Goal: Task Accomplishment & Management: Complete application form

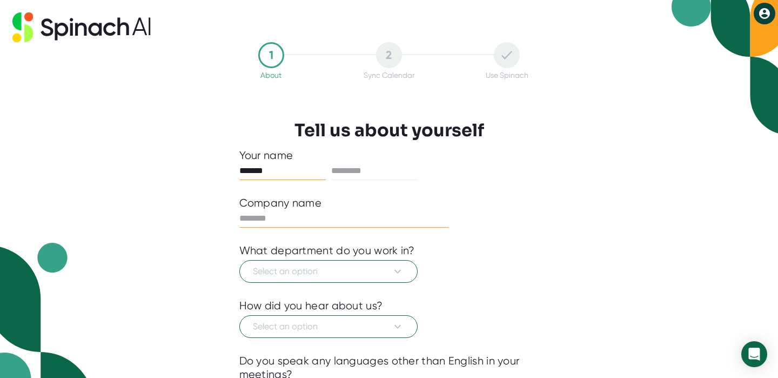
type input "*******"
click at [261, 216] on input "text" at bounding box center [344, 218] width 210 height 17
type input "**********"
click at [262, 266] on span "Select an option" at bounding box center [328, 271] width 151 height 13
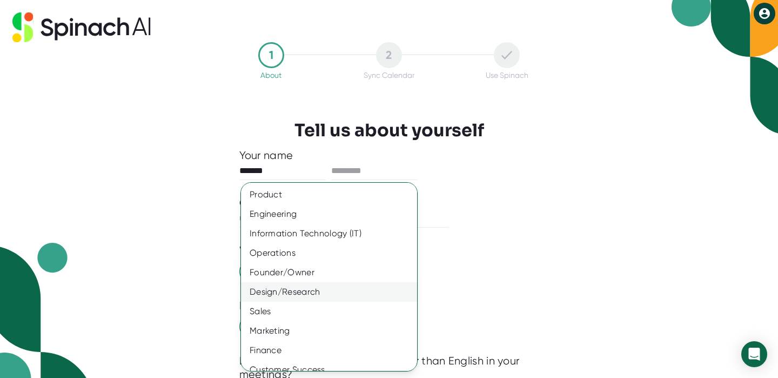
scroll to position [80, 0]
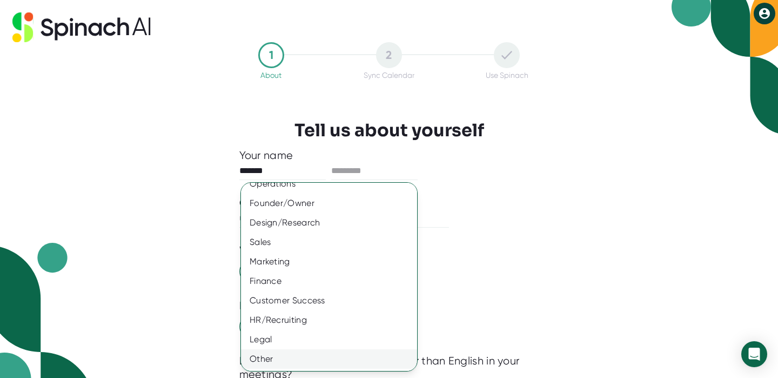
click at [272, 355] on div "Other" at bounding box center [329, 358] width 176 height 19
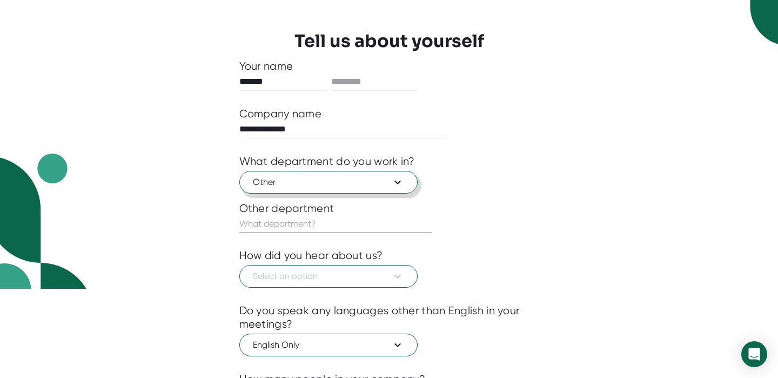
scroll to position [89, 0]
click at [357, 180] on span "Other" at bounding box center [328, 182] width 151 height 13
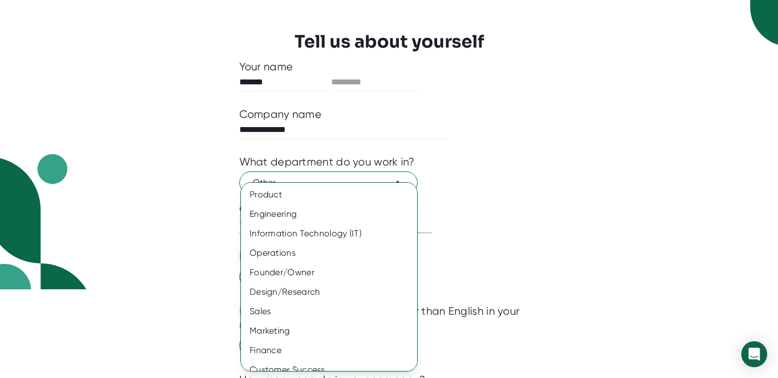
click at [544, 167] on div at bounding box center [389, 189] width 778 height 378
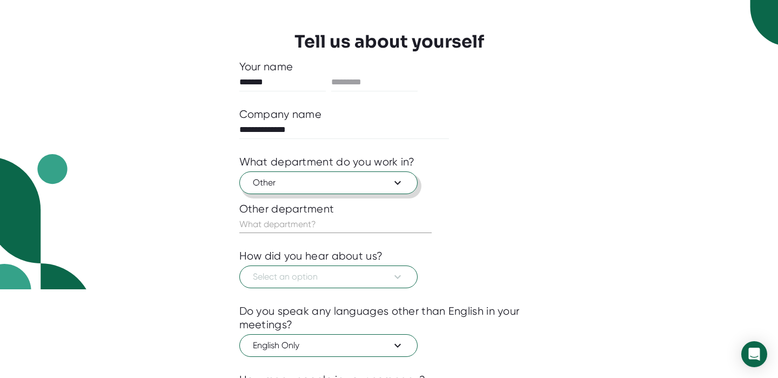
drag, startPoint x: 273, startPoint y: 179, endPoint x: 241, endPoint y: 180, distance: 31.9
click at [241, 180] on button "Other" at bounding box center [328, 182] width 178 height 23
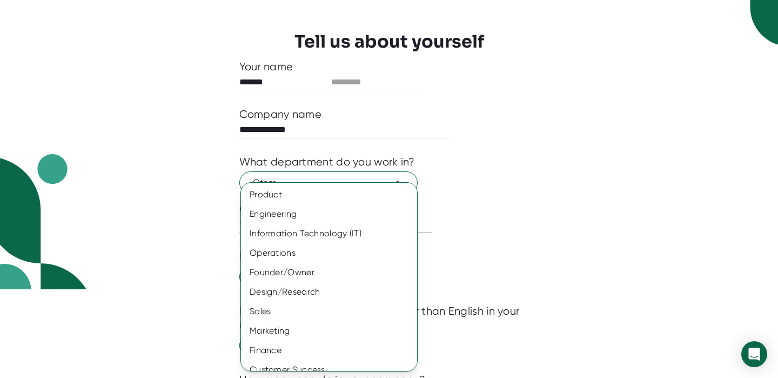
click at [480, 225] on div at bounding box center [389, 189] width 778 height 378
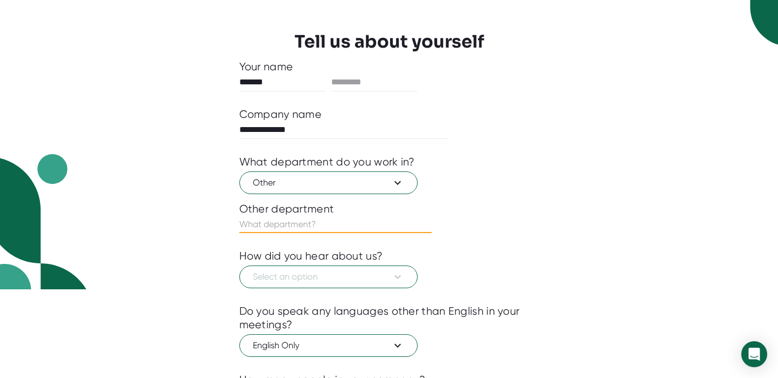
click at [260, 233] on input "text" at bounding box center [335, 224] width 192 height 17
click at [260, 232] on input "Fine Att" at bounding box center [335, 224] width 192 height 17
type input "Fine Art"
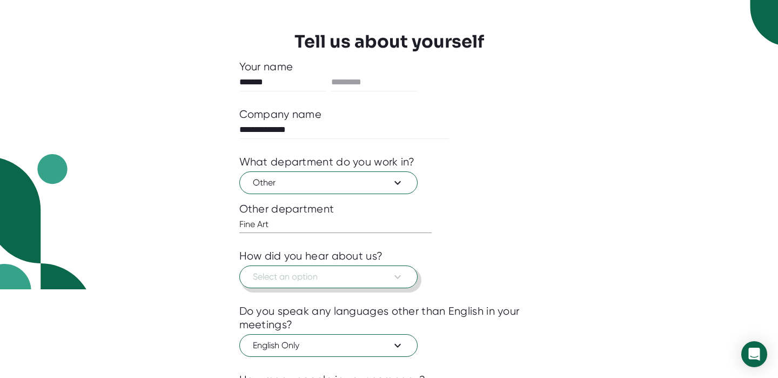
click at [257, 275] on span "Select an option" at bounding box center [328, 276] width 151 height 13
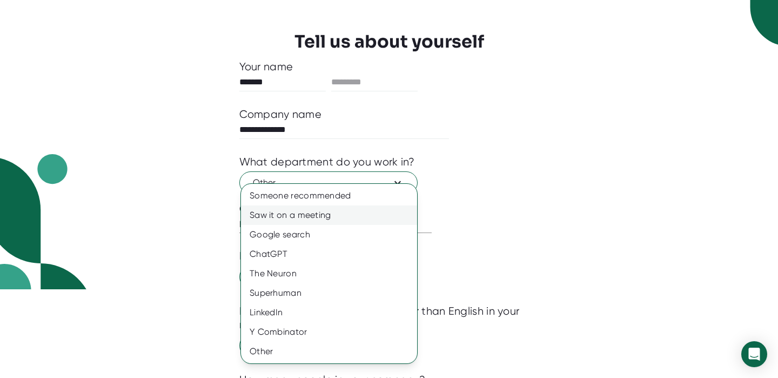
click at [318, 213] on div "Saw it on a meeting" at bounding box center [329, 214] width 176 height 19
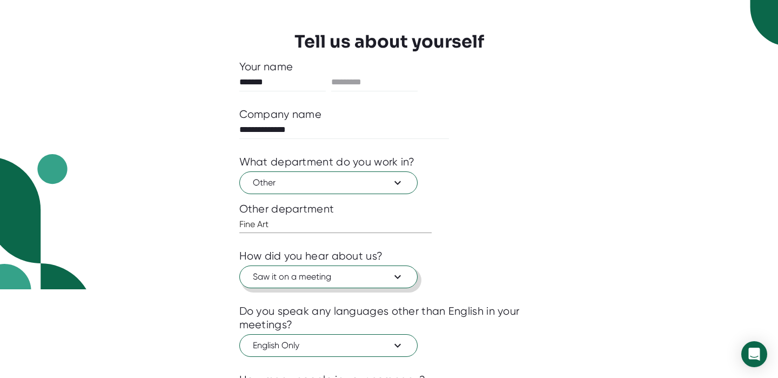
scroll to position [205, 0]
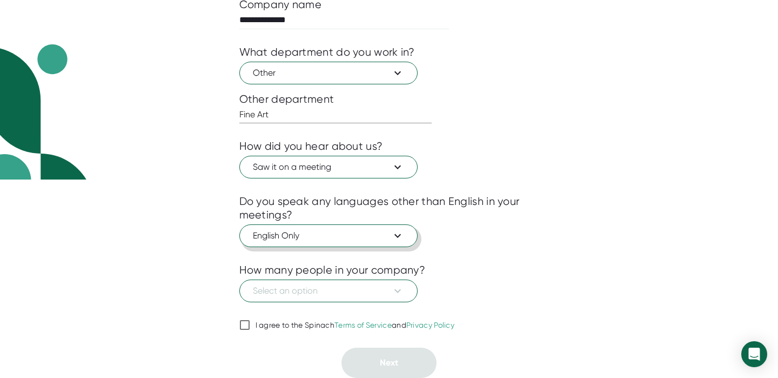
click at [396, 232] on icon at bounding box center [397, 235] width 13 height 13
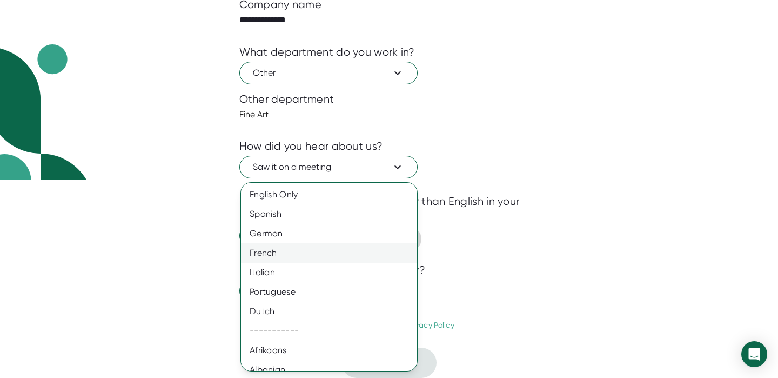
click at [291, 253] on div "French" at bounding box center [329, 252] width 176 height 19
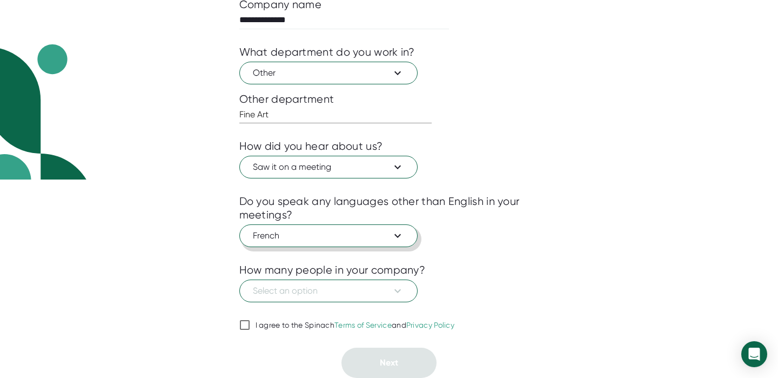
click at [378, 231] on span "French" at bounding box center [328, 235] width 151 height 13
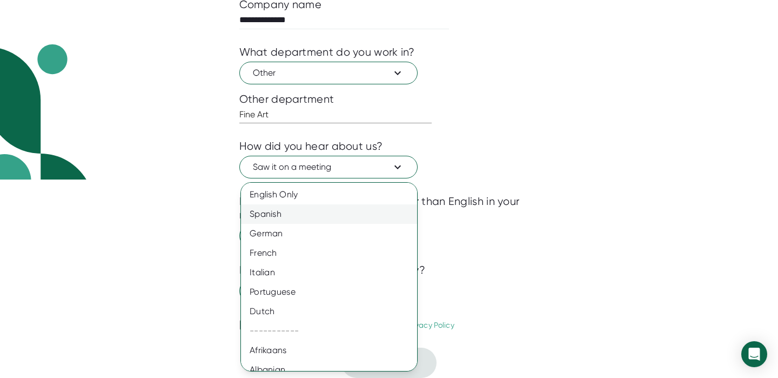
click at [282, 219] on div "Spanish" at bounding box center [329, 213] width 176 height 19
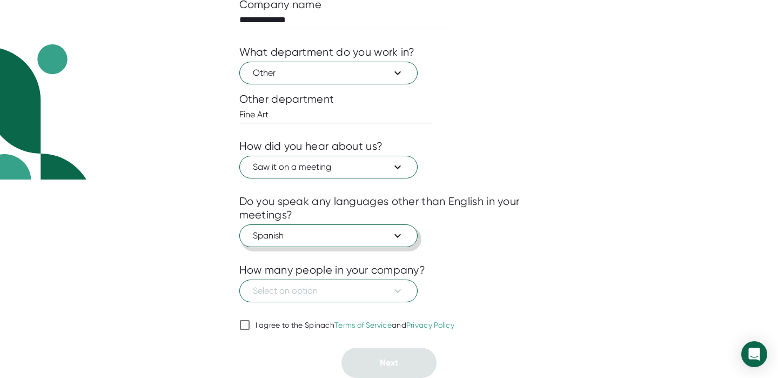
click at [397, 229] on icon at bounding box center [397, 235] width 13 height 13
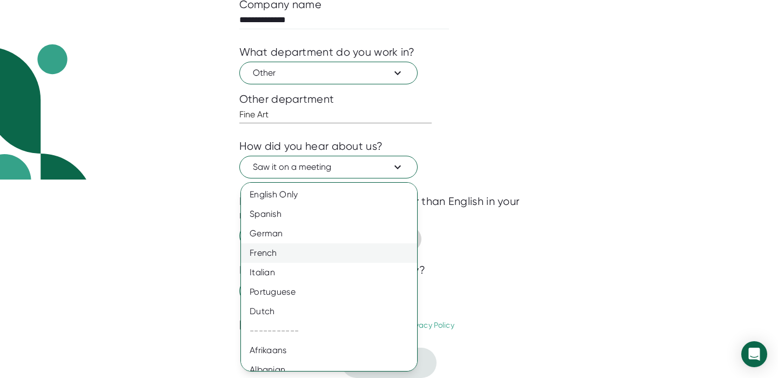
click at [270, 254] on div "French" at bounding box center [329, 252] width 176 height 19
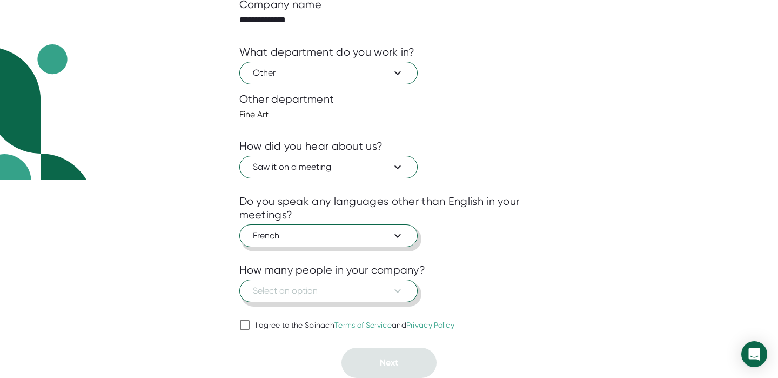
click at [351, 291] on span "Select an option" at bounding box center [328, 290] width 151 height 13
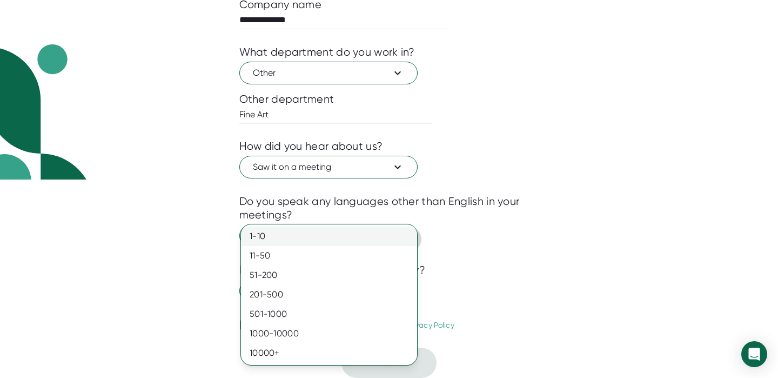
click at [297, 239] on div "1-10" at bounding box center [329, 235] width 176 height 19
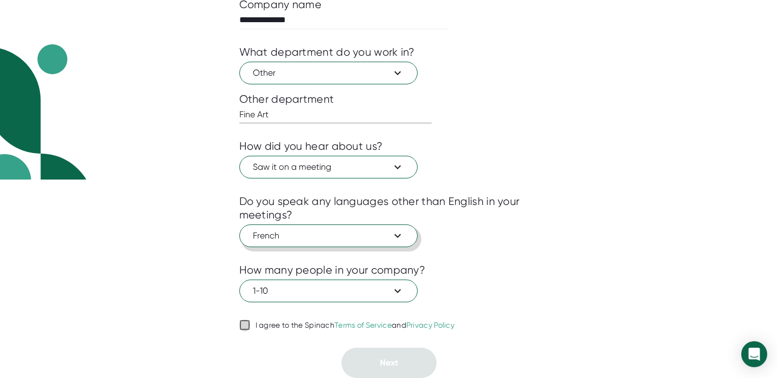
click at [245, 320] on input "I agree to the Spinach Terms of Service and Privacy Policy" at bounding box center [244, 324] width 11 height 13
checkbox input "true"
